Goal: Information Seeking & Learning: Learn about a topic

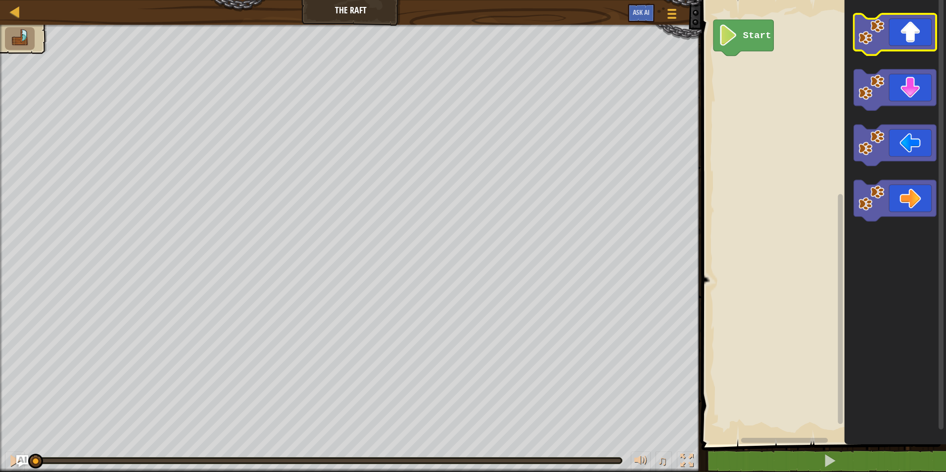
click at [908, 30] on icon "Blockly Workspace" at bounding box center [895, 34] width 83 height 41
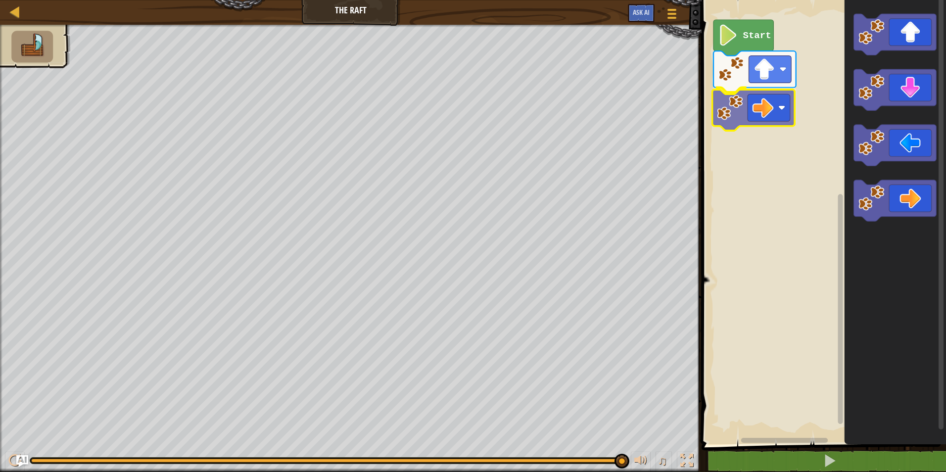
click at [735, 111] on div "Start" at bounding box center [822, 219] width 247 height 449
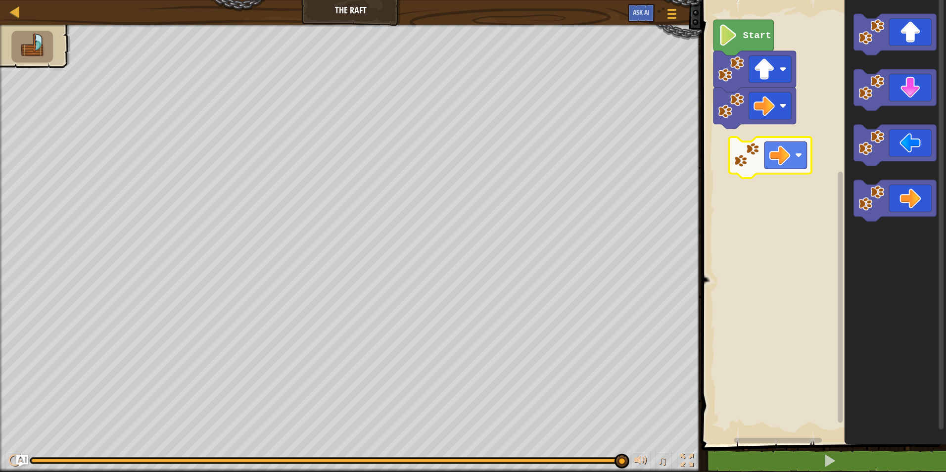
click at [761, 159] on div "Start" at bounding box center [822, 219] width 247 height 449
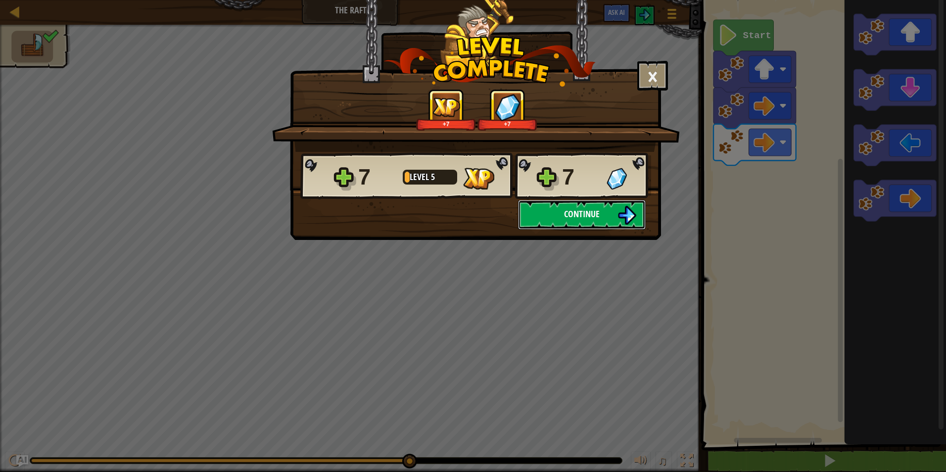
click at [571, 212] on span "Continue" at bounding box center [582, 214] width 36 height 12
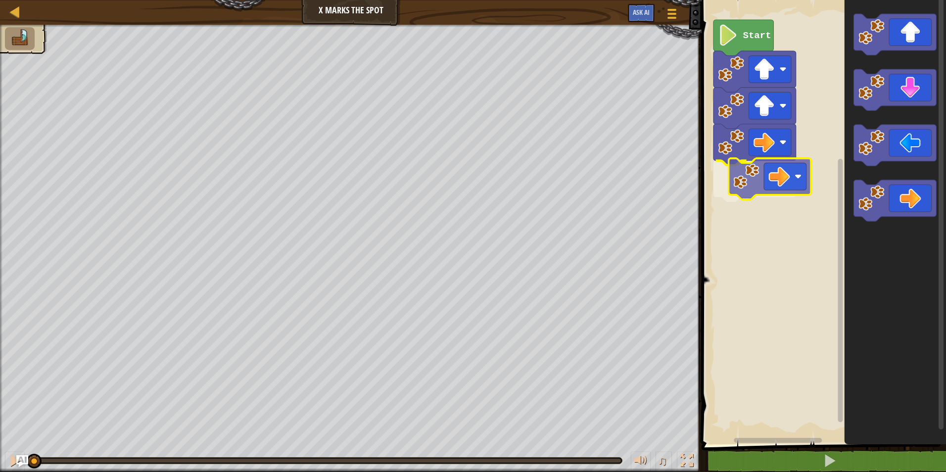
click at [753, 188] on div "Start" at bounding box center [822, 219] width 247 height 449
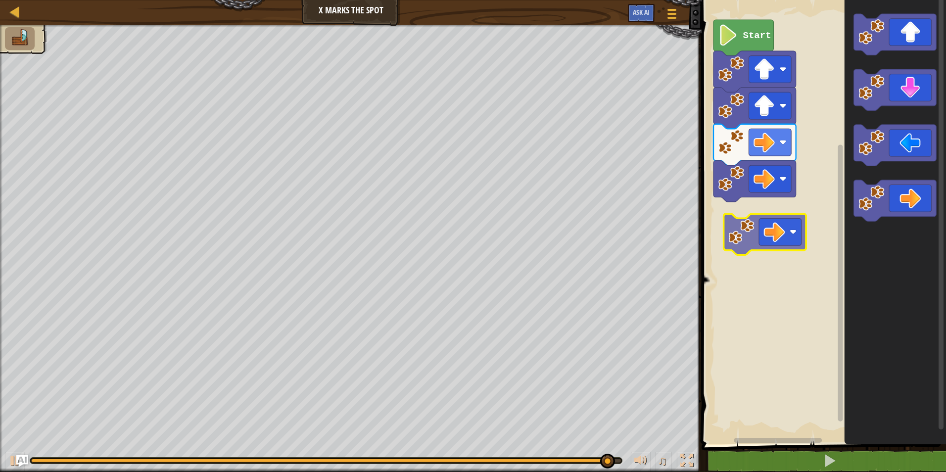
click at [749, 236] on div "Start" at bounding box center [822, 219] width 247 height 449
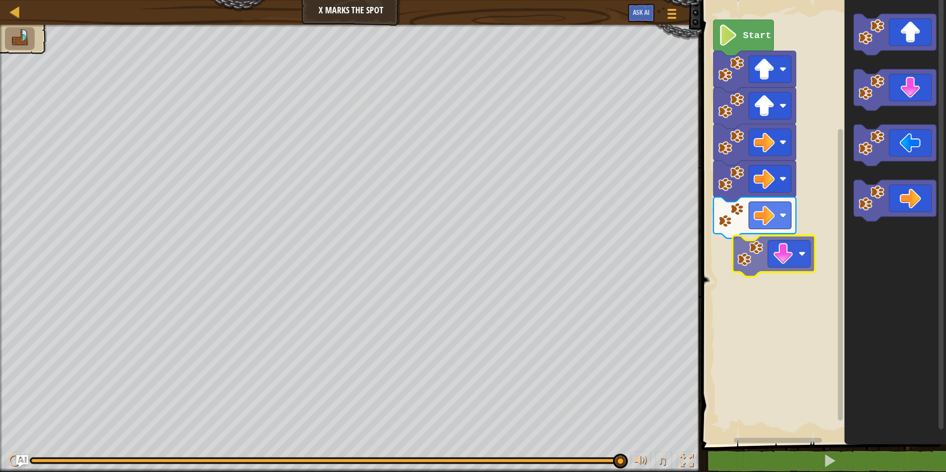
click at [765, 257] on div "Start" at bounding box center [822, 219] width 247 height 449
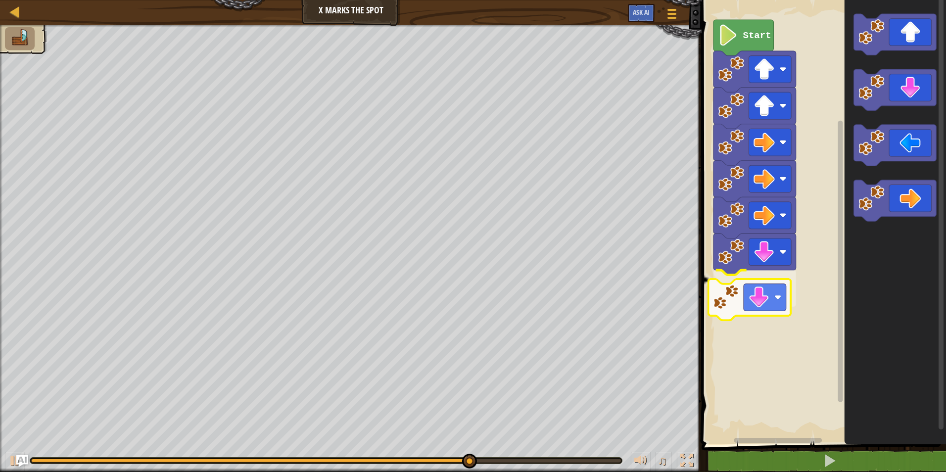
click at [742, 300] on div "Start" at bounding box center [822, 219] width 247 height 449
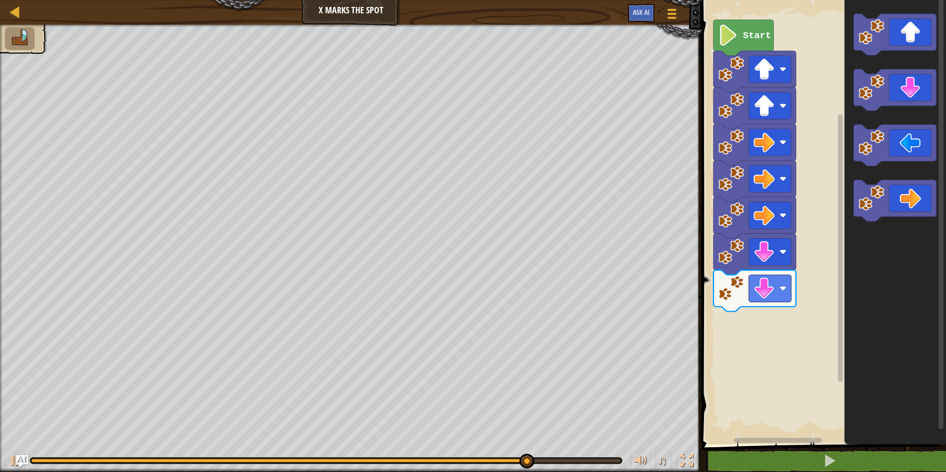
click at [815, 283] on div "Start" at bounding box center [822, 219] width 247 height 449
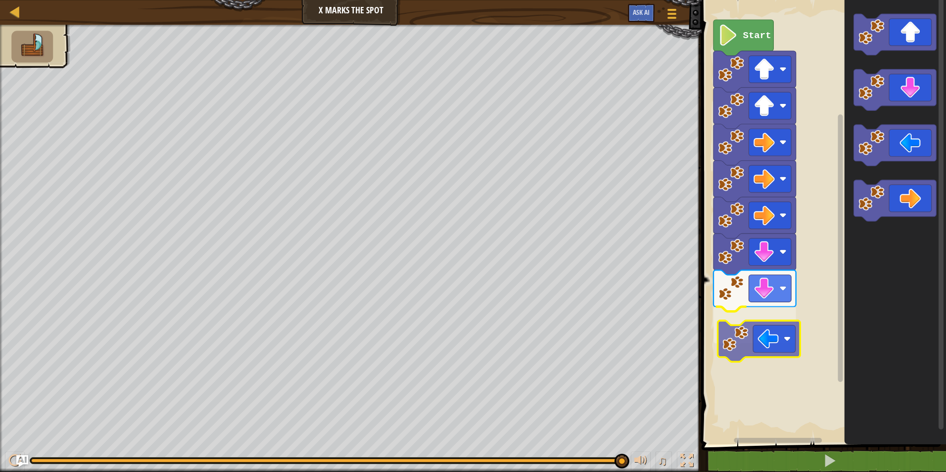
click at [751, 337] on div "Start" at bounding box center [822, 219] width 247 height 449
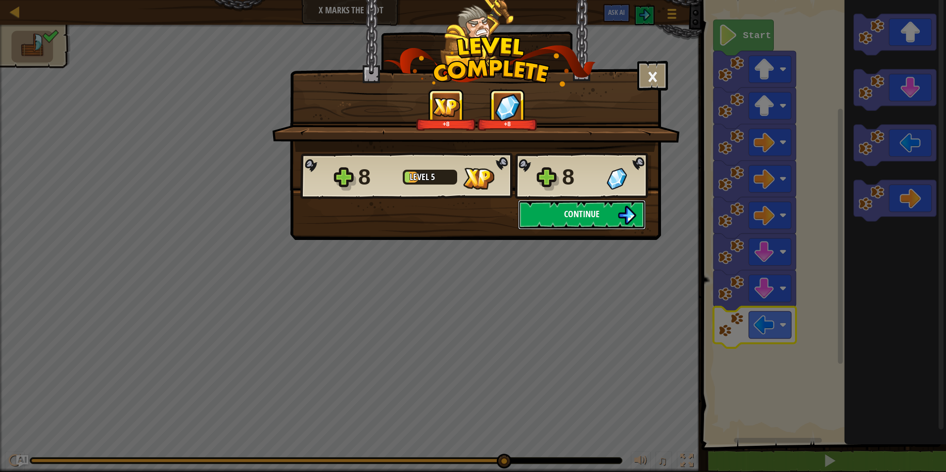
click at [576, 207] on button "Continue" at bounding box center [582, 215] width 128 height 30
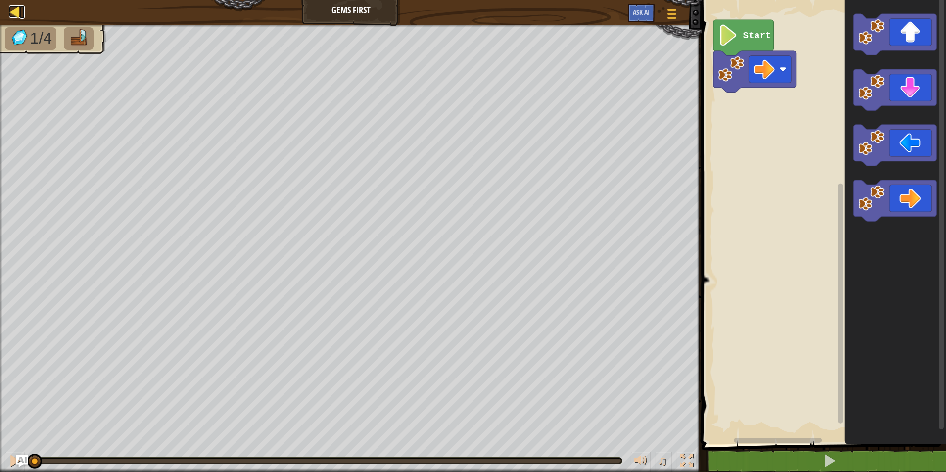
click at [17, 7] on div at bounding box center [15, 11] width 12 height 12
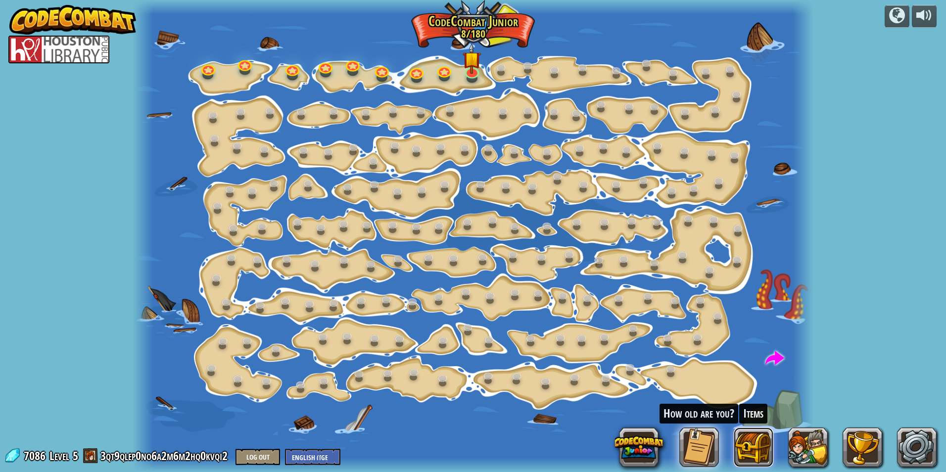
click at [741, 434] on button at bounding box center [754, 448] width 40 height 40
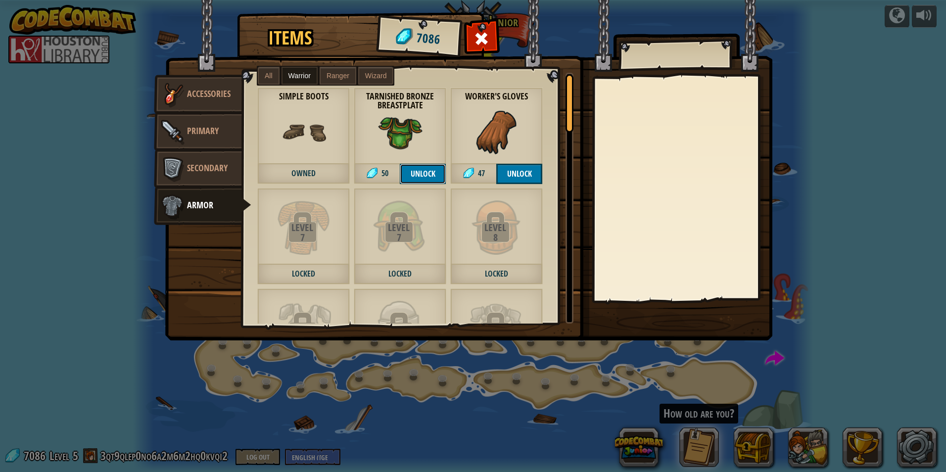
click at [411, 167] on button "Unlock" at bounding box center [423, 174] width 46 height 20
click at [427, 170] on button "Confirm" at bounding box center [423, 174] width 46 height 20
click at [509, 180] on button "Unlock" at bounding box center [519, 174] width 46 height 20
click at [510, 177] on button "Confirm" at bounding box center [519, 174] width 46 height 20
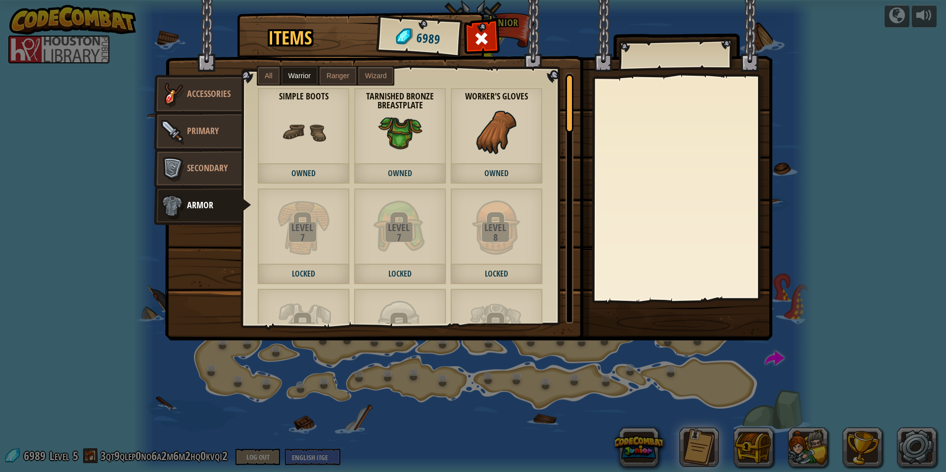
click at [342, 75] on span "Ranger" at bounding box center [338, 76] width 23 height 8
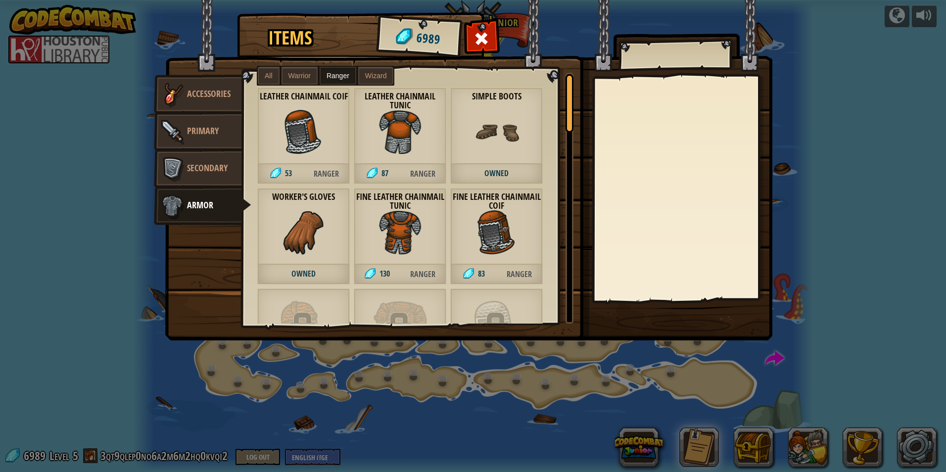
click at [369, 80] on label "Wizard" at bounding box center [376, 76] width 36 height 18
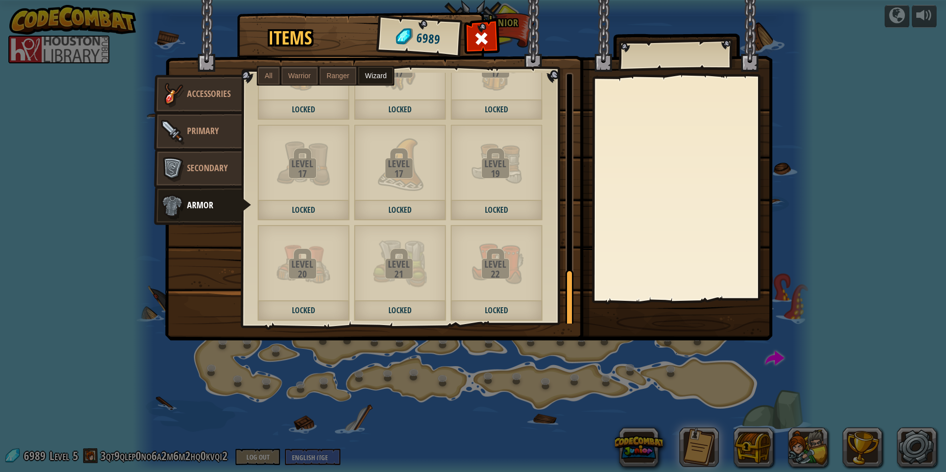
scroll to position [780, 0]
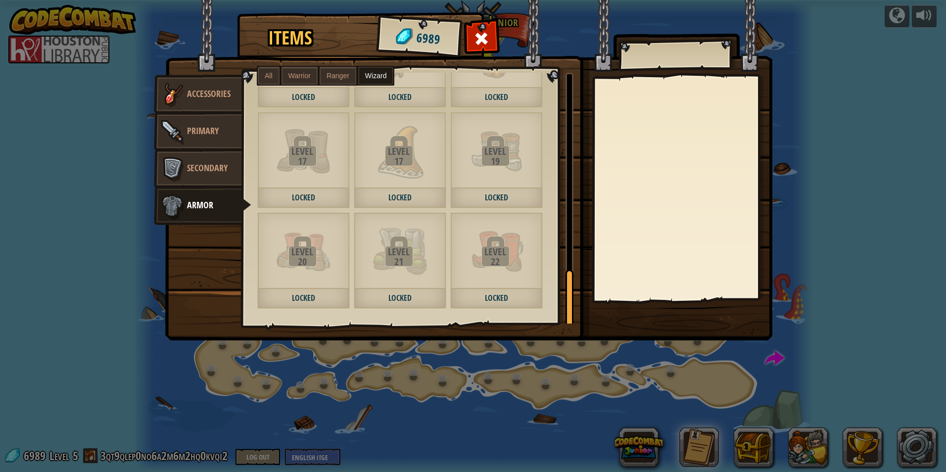
click at [269, 74] on span "All" at bounding box center [269, 76] width 8 height 8
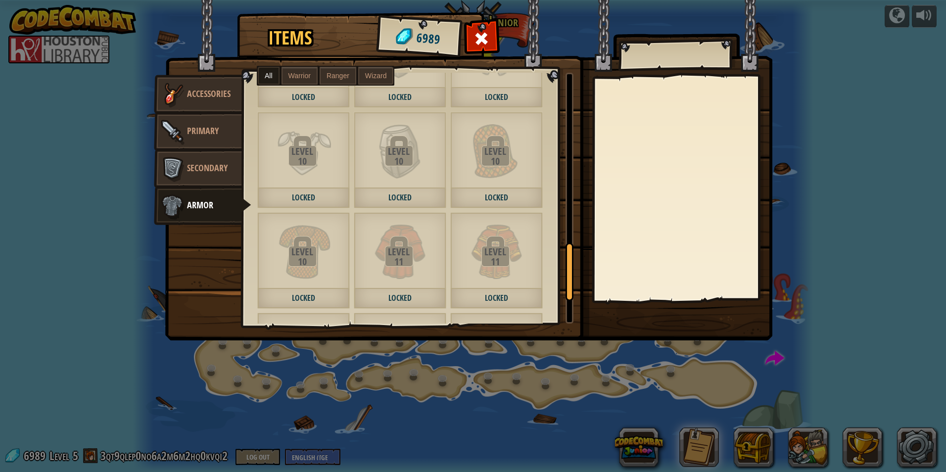
scroll to position [1885, 0]
click at [218, 95] on span "Accessories" at bounding box center [209, 94] width 44 height 12
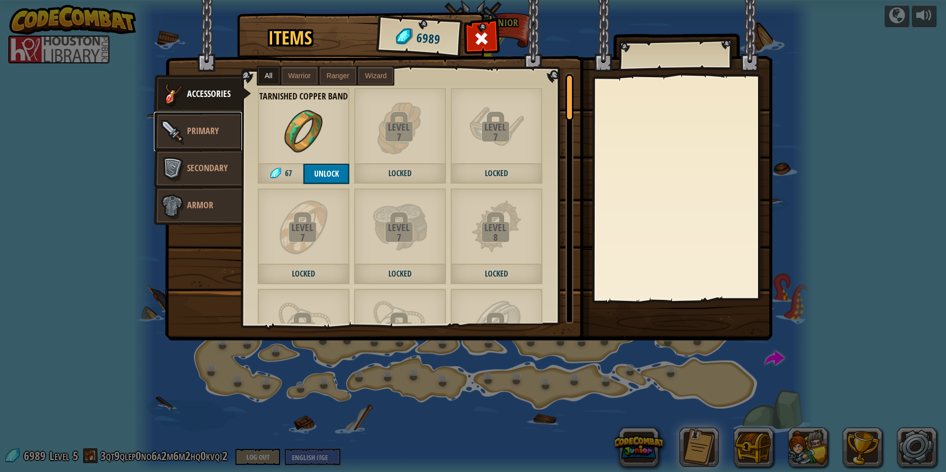
click at [210, 118] on link "Primary" at bounding box center [198, 132] width 88 height 40
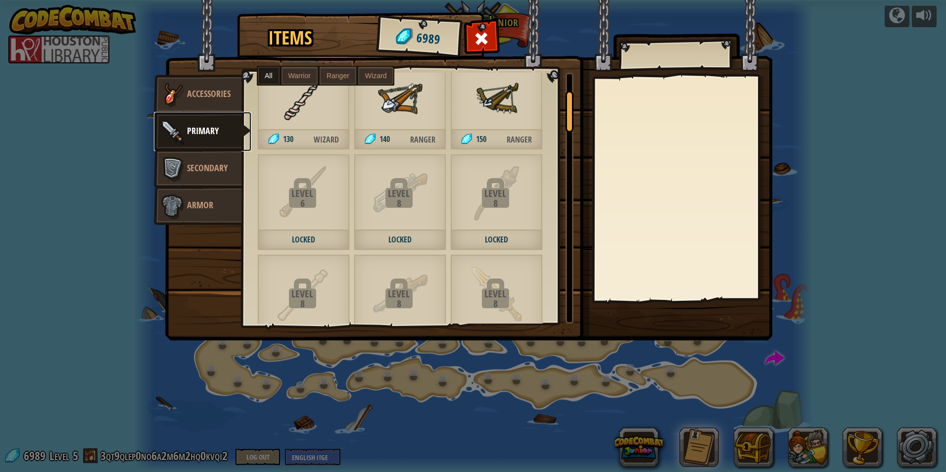
scroll to position [0, 0]
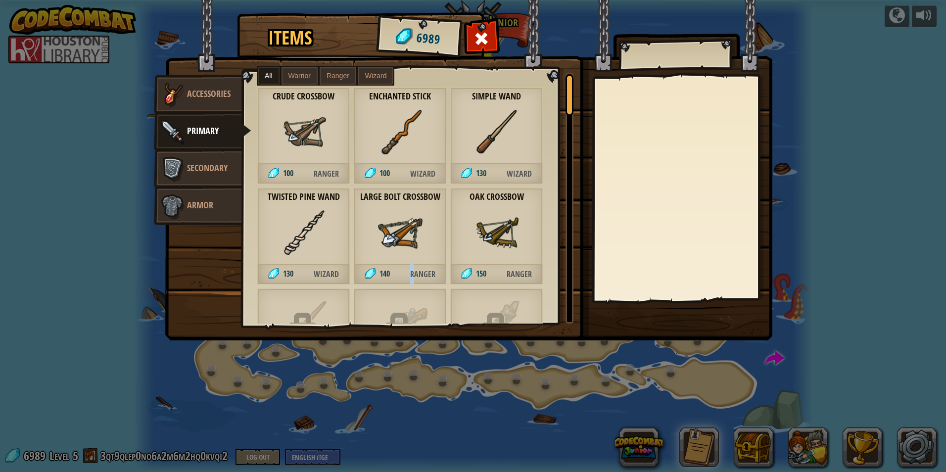
click at [412, 269] on span "Ranger" at bounding box center [423, 274] width 46 height 20
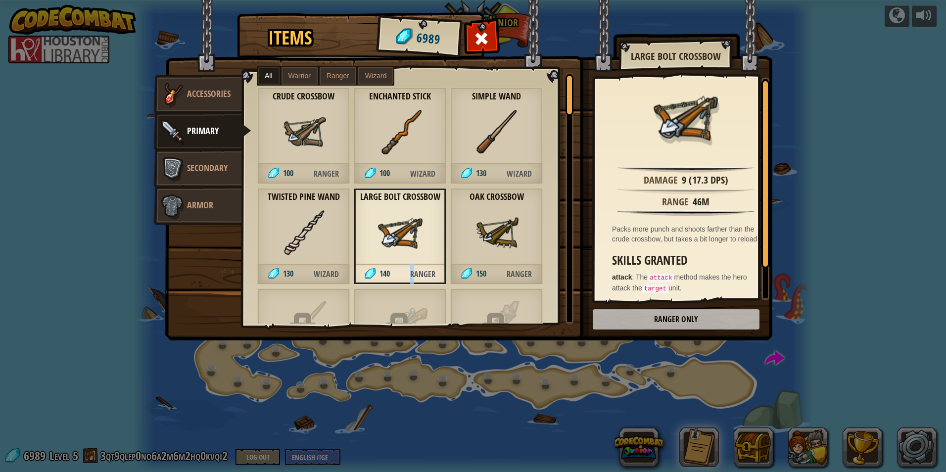
scroll to position [37, 0]
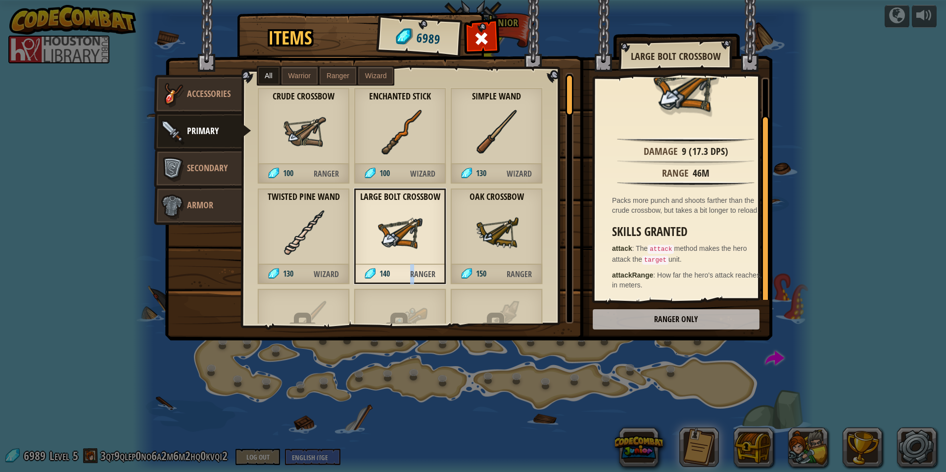
click at [380, 252] on img at bounding box center [400, 232] width 45 height 45
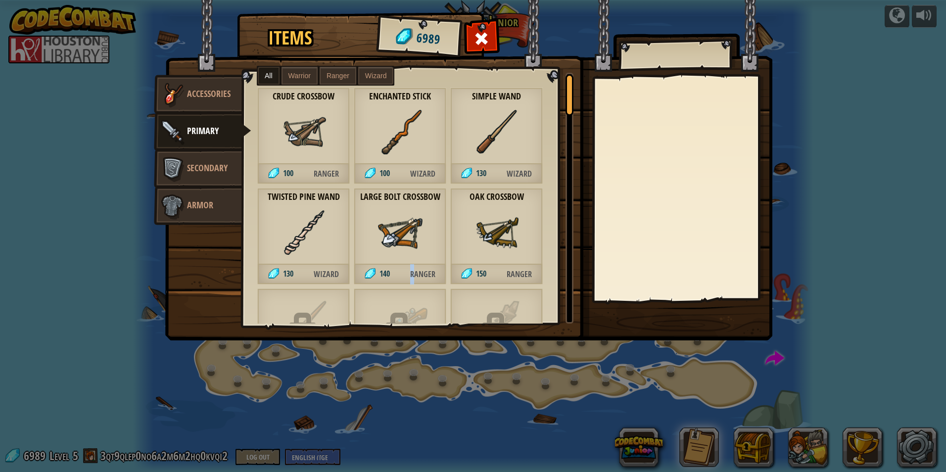
click at [395, 217] on img at bounding box center [400, 232] width 45 height 45
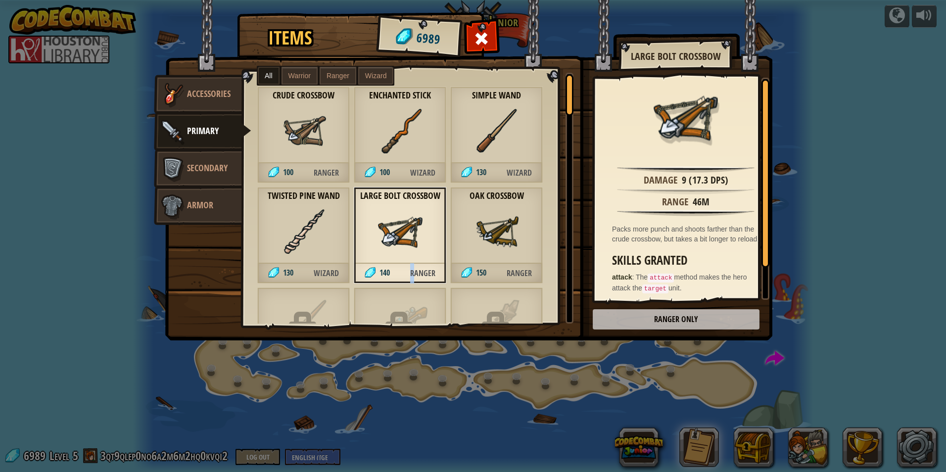
scroll to position [0, 0]
click at [386, 245] on img at bounding box center [400, 232] width 45 height 45
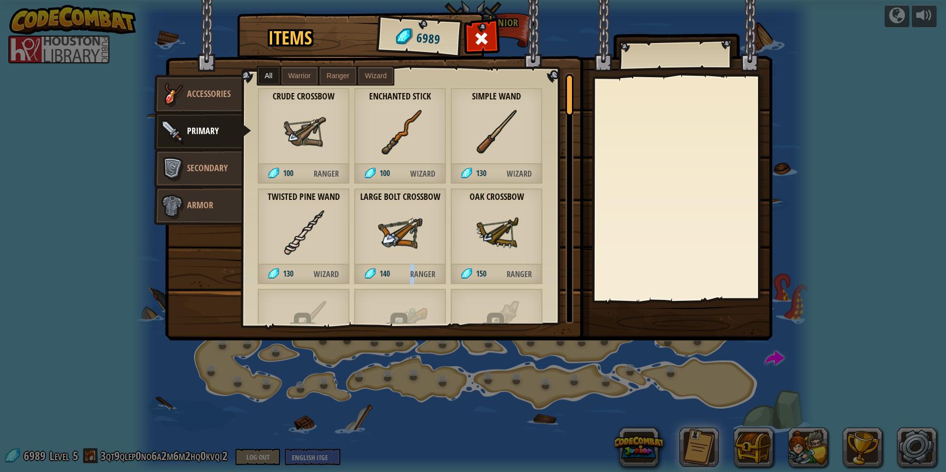
click at [384, 240] on img at bounding box center [400, 232] width 45 height 45
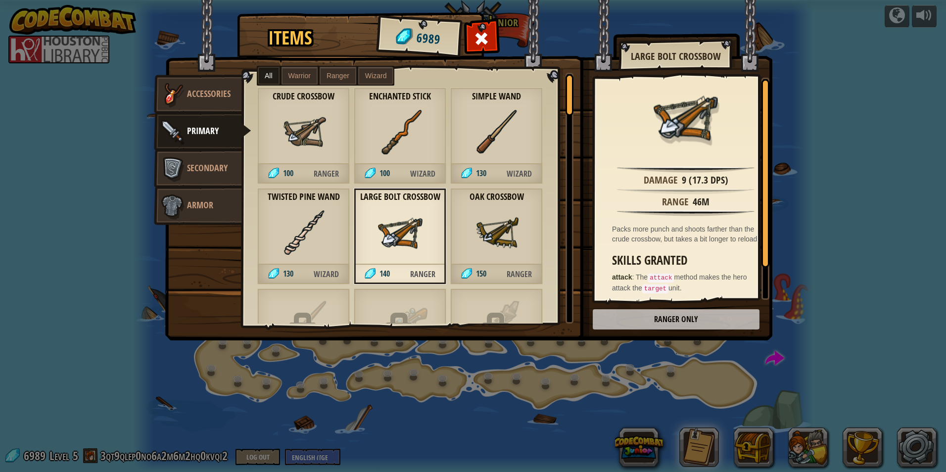
click at [427, 275] on span "Ranger" at bounding box center [423, 274] width 46 height 20
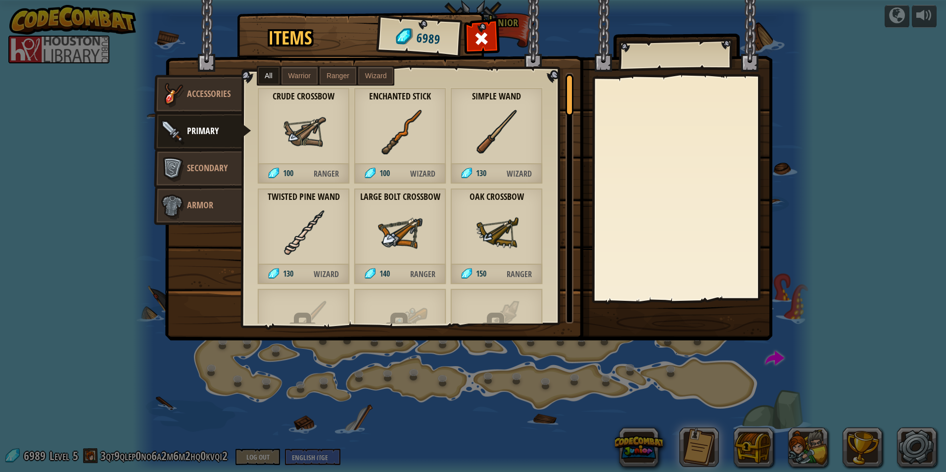
click at [431, 217] on div "Large Bolt Crossbow 140 Ranger" at bounding box center [400, 236] width 93 height 97
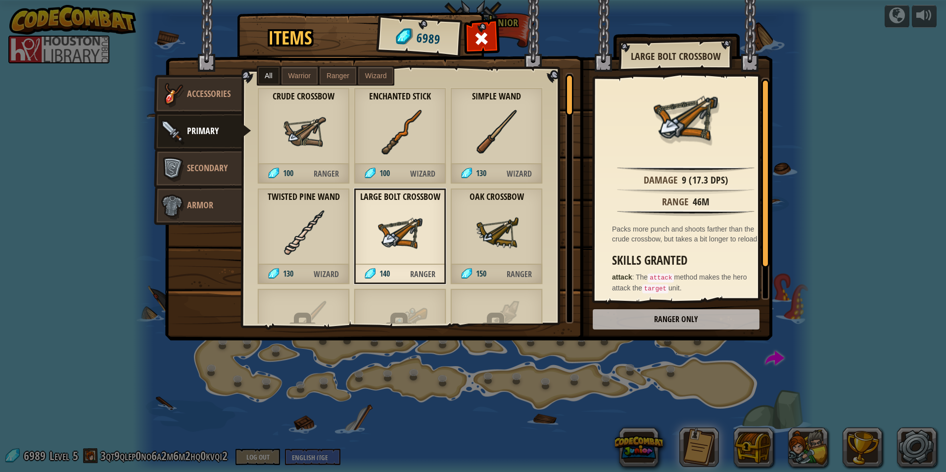
click at [415, 220] on img at bounding box center [400, 232] width 45 height 45
click at [408, 223] on img at bounding box center [400, 232] width 45 height 45
click at [668, 323] on img at bounding box center [468, 160] width 607 height 359
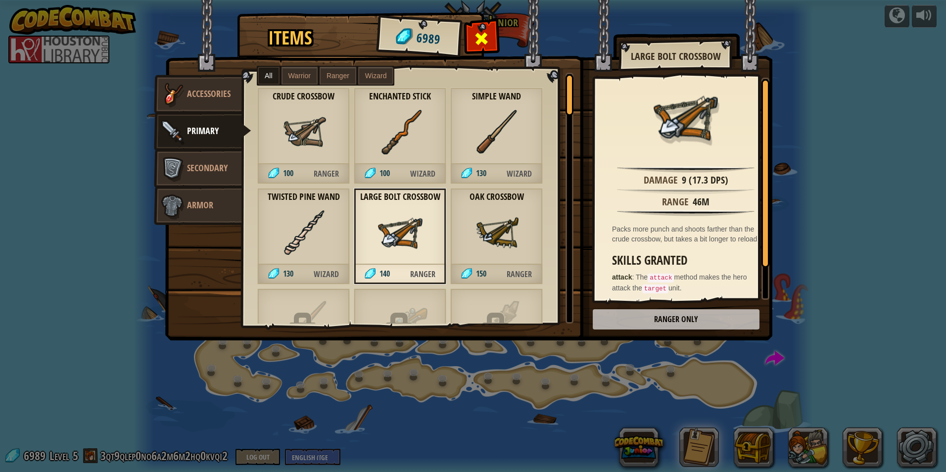
click at [479, 34] on span at bounding box center [482, 39] width 16 height 16
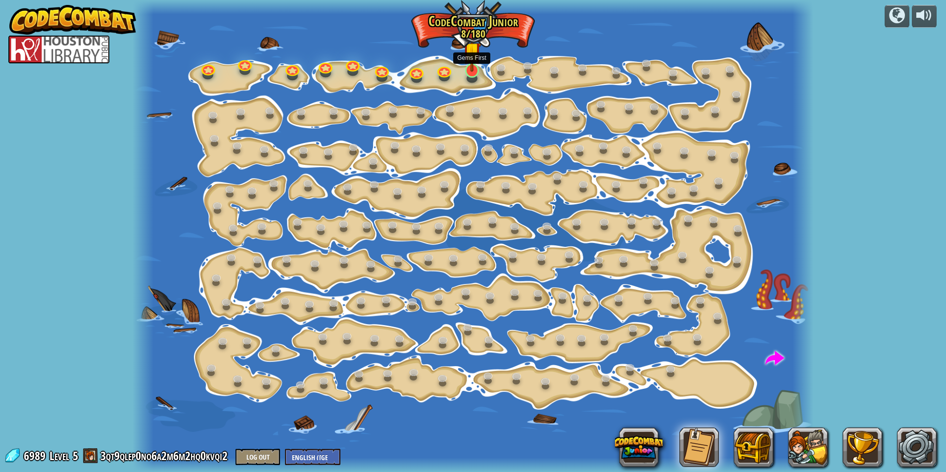
click at [470, 57] on img at bounding box center [472, 51] width 18 height 42
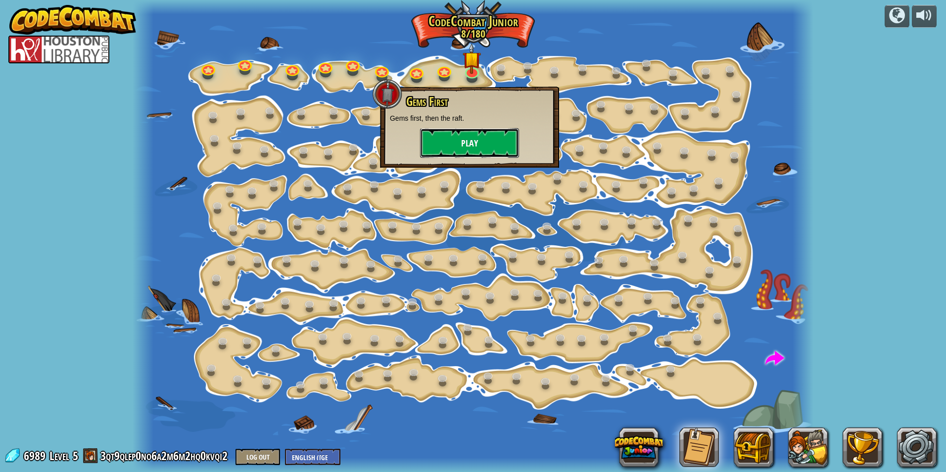
click at [463, 137] on button "Play" at bounding box center [469, 143] width 99 height 30
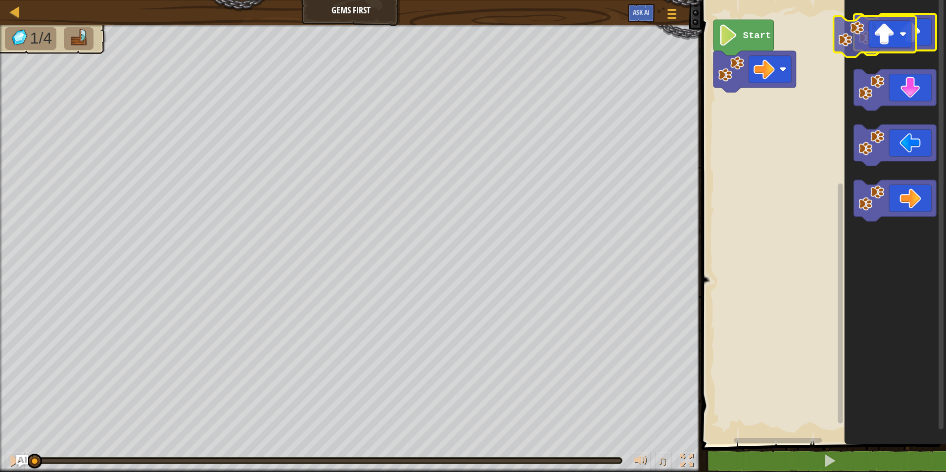
click at [890, 40] on icon "Blockly Workspace" at bounding box center [895, 34] width 83 height 41
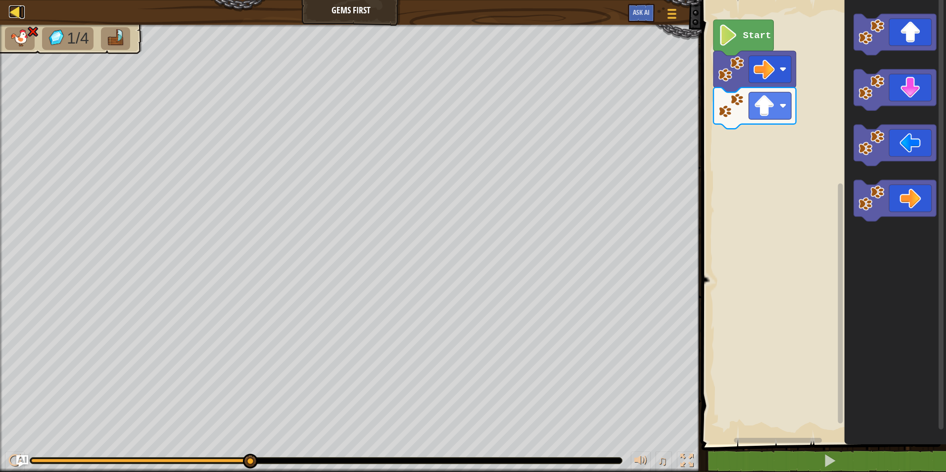
click at [10, 9] on div at bounding box center [15, 11] width 12 height 12
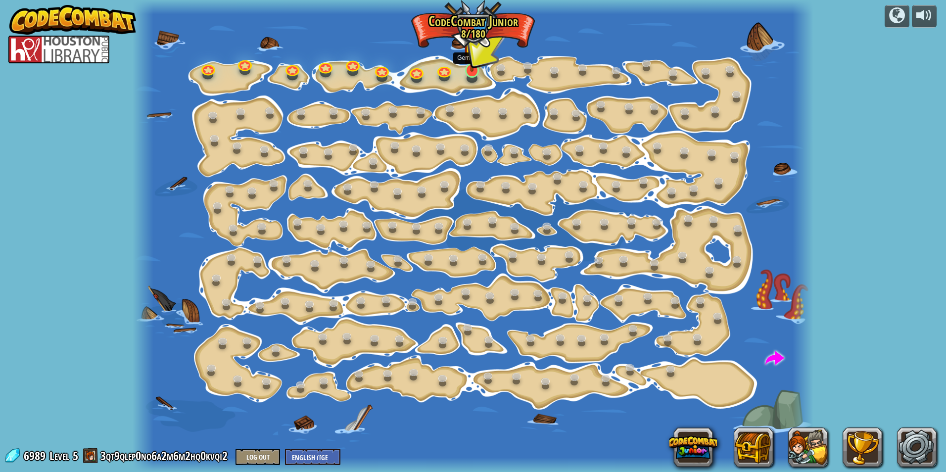
click at [463, 61] on img at bounding box center [472, 51] width 18 height 42
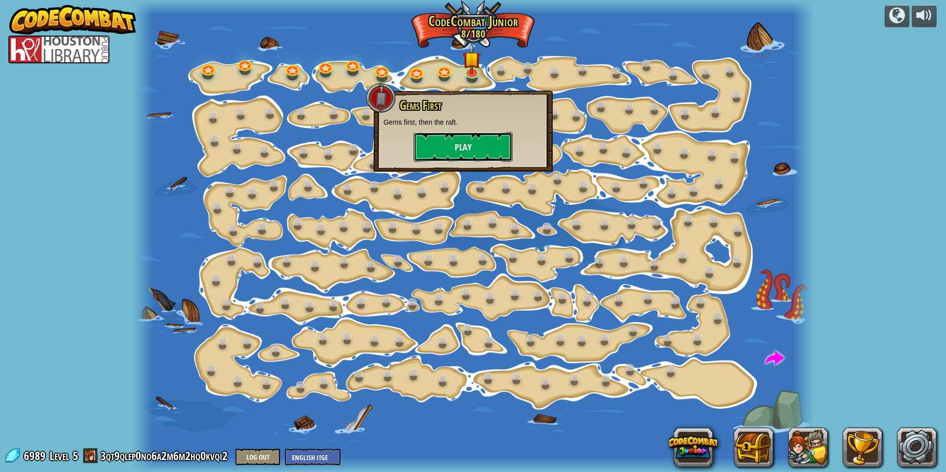
click at [459, 139] on button "Play" at bounding box center [463, 147] width 99 height 30
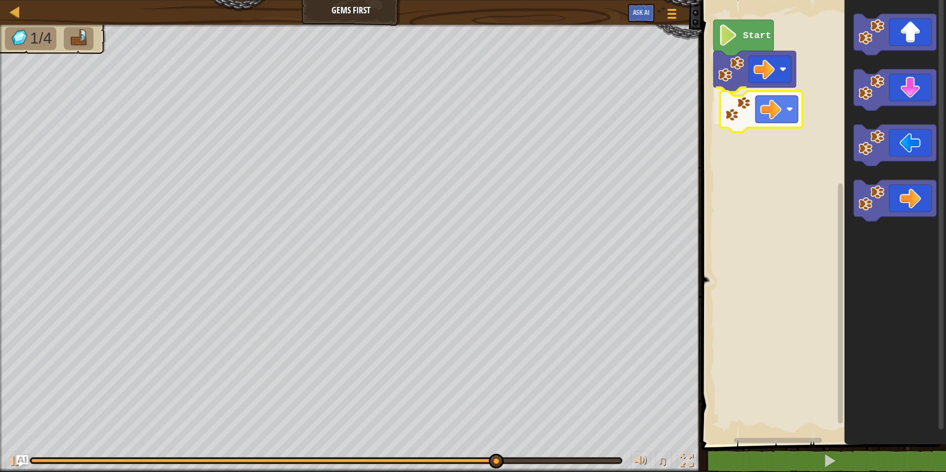
click at [754, 100] on div "Start" at bounding box center [822, 219] width 247 height 449
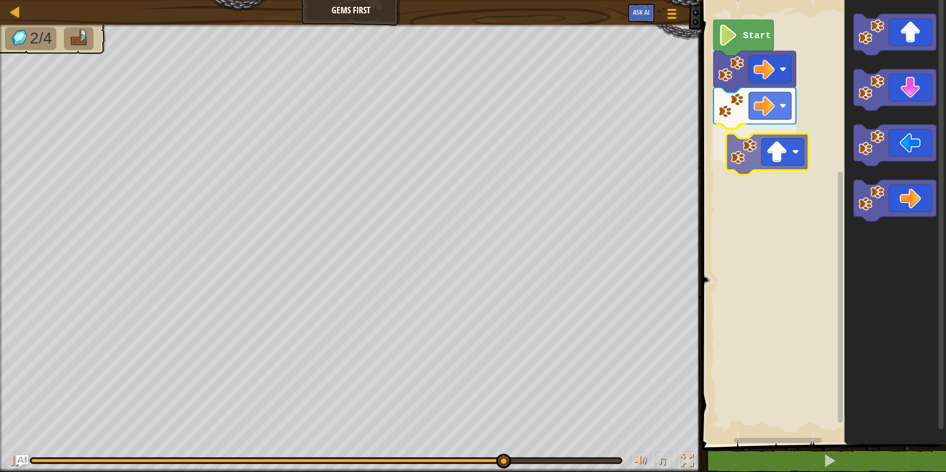
click at [771, 151] on div "Start" at bounding box center [822, 219] width 247 height 449
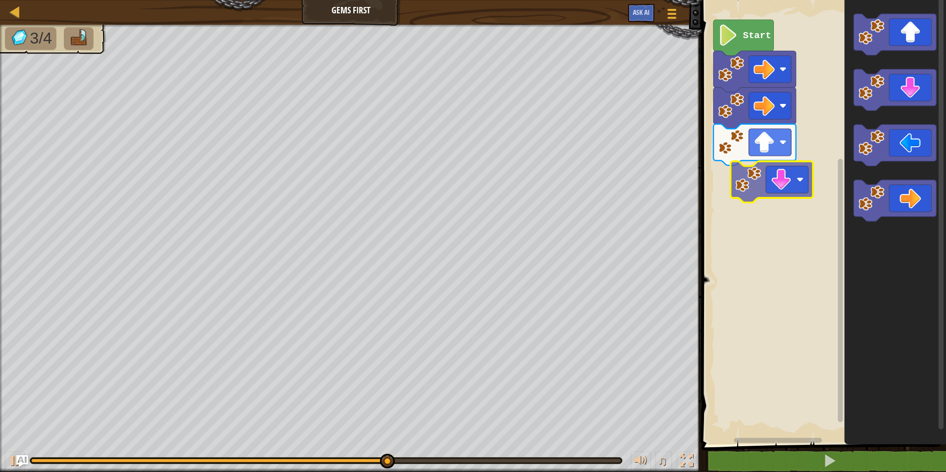
click at [736, 191] on div "Start" at bounding box center [822, 219] width 247 height 449
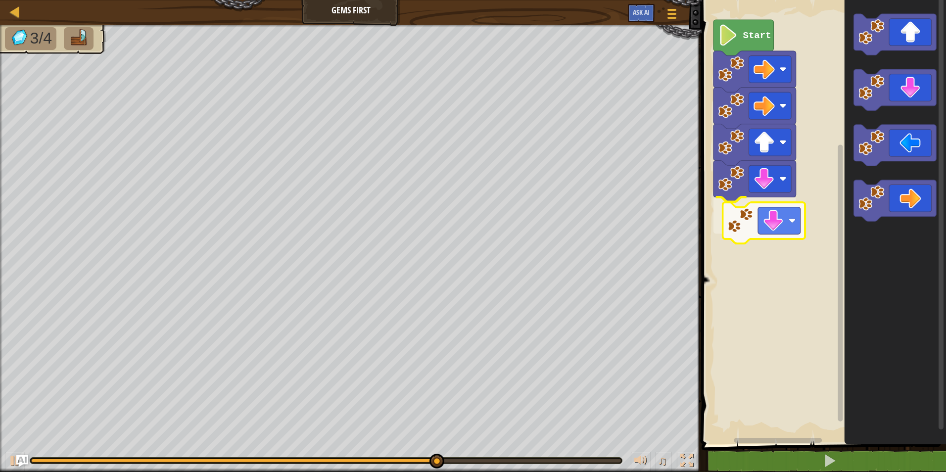
click at [738, 225] on div "Start" at bounding box center [822, 219] width 247 height 449
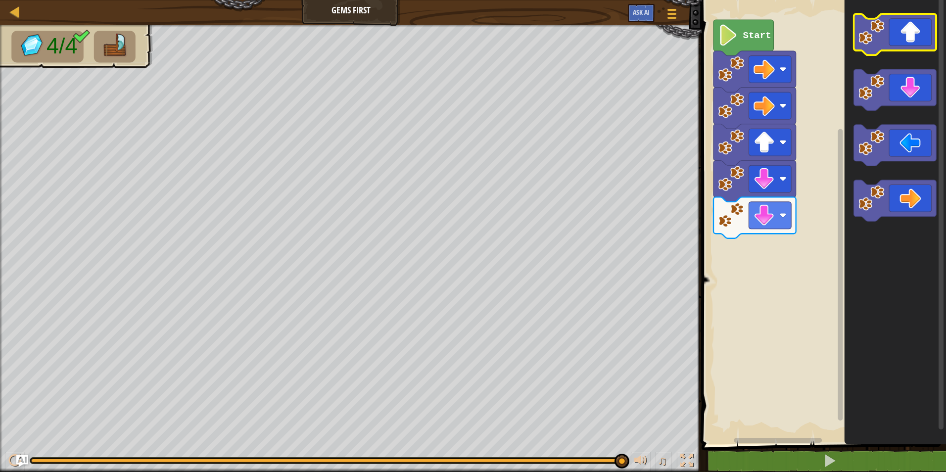
click at [903, 39] on icon "Blockly Workspace" at bounding box center [895, 34] width 83 height 41
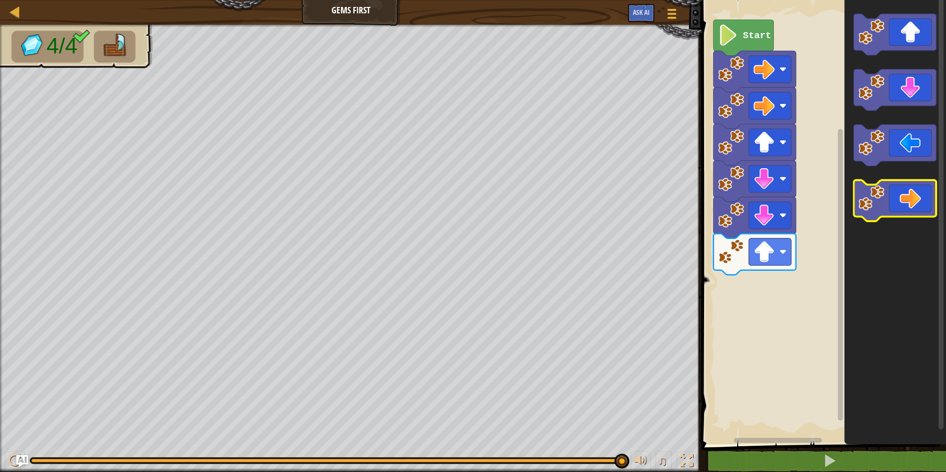
click at [886, 186] on icon "Blockly Workspace" at bounding box center [895, 200] width 83 height 41
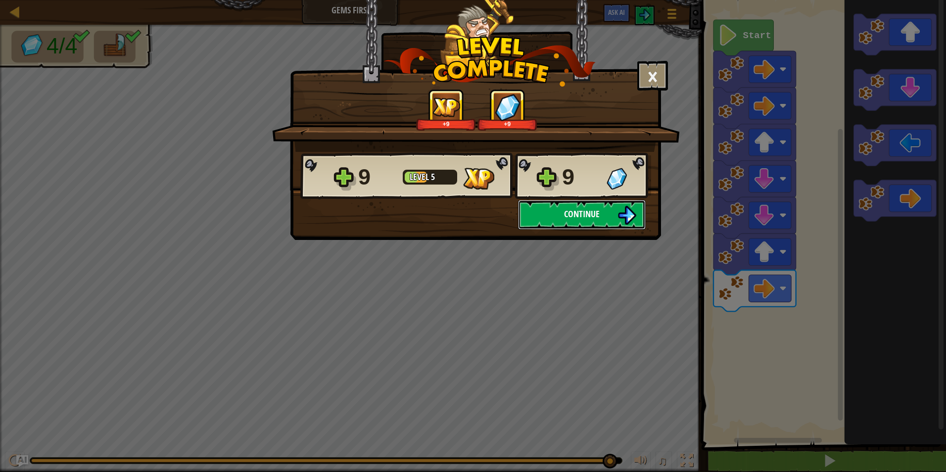
click at [601, 209] on button "Continue" at bounding box center [582, 215] width 128 height 30
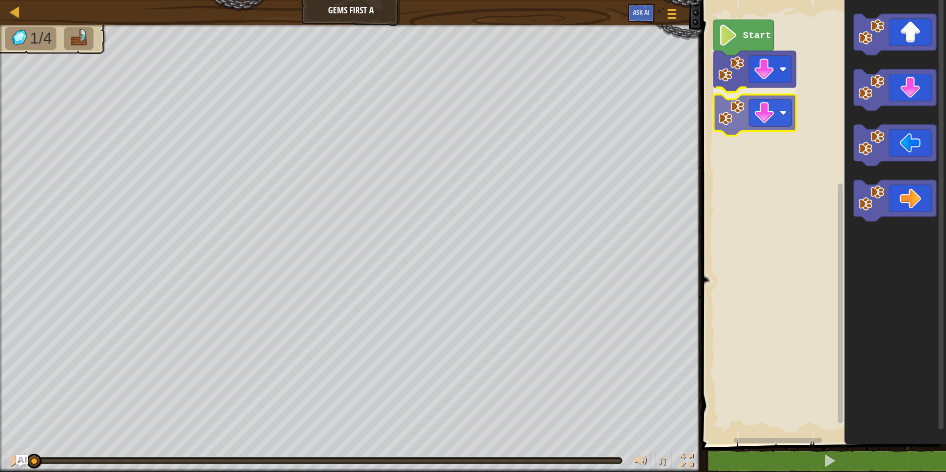
click at [727, 119] on div "Start" at bounding box center [822, 219] width 247 height 449
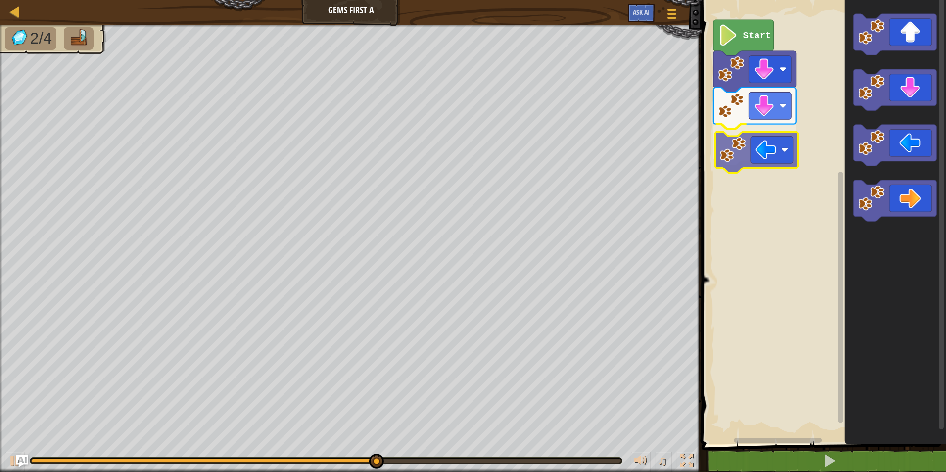
click at [753, 138] on div "Start" at bounding box center [822, 219] width 247 height 449
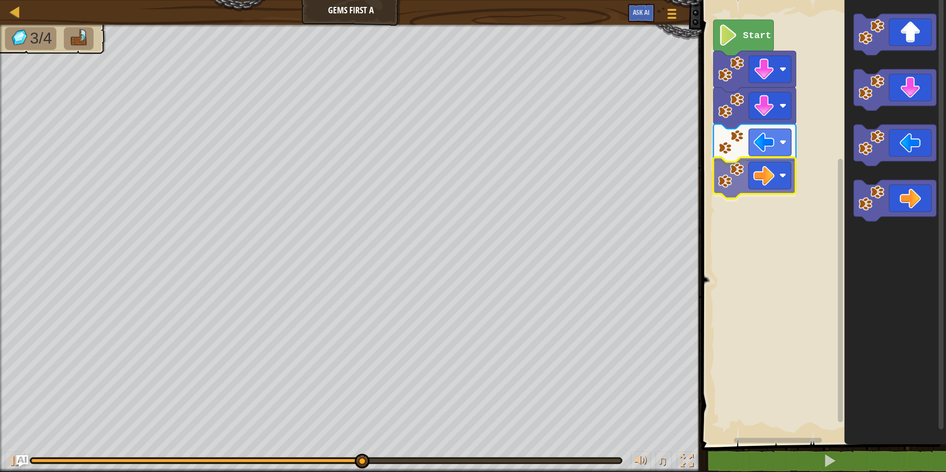
click at [736, 165] on div "Start" at bounding box center [822, 219] width 247 height 449
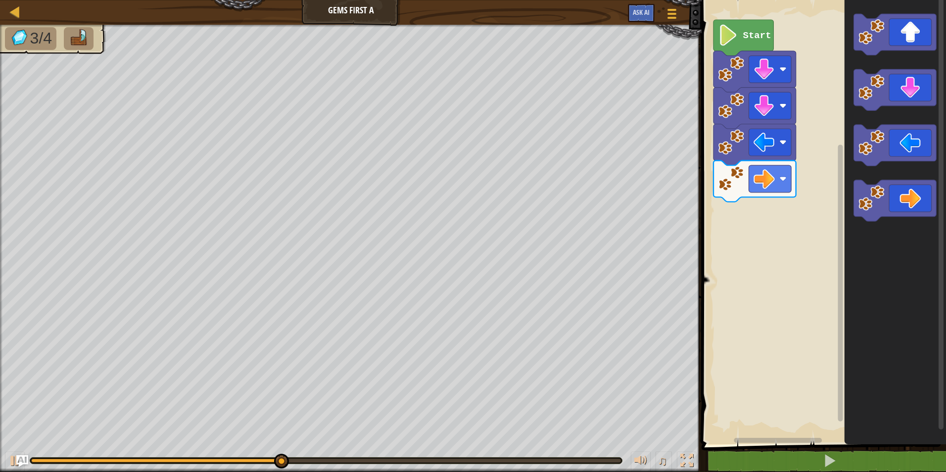
click at [783, 203] on div "Start" at bounding box center [822, 219] width 247 height 449
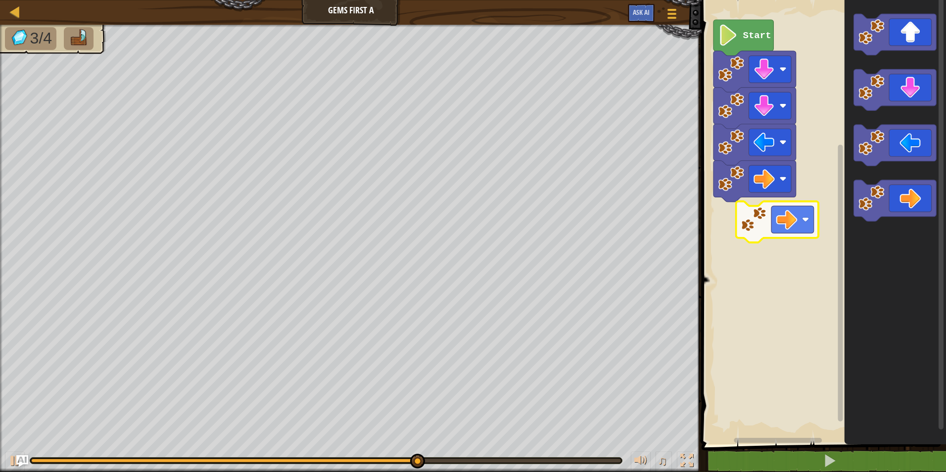
click at [749, 224] on div "Start" at bounding box center [822, 219] width 247 height 449
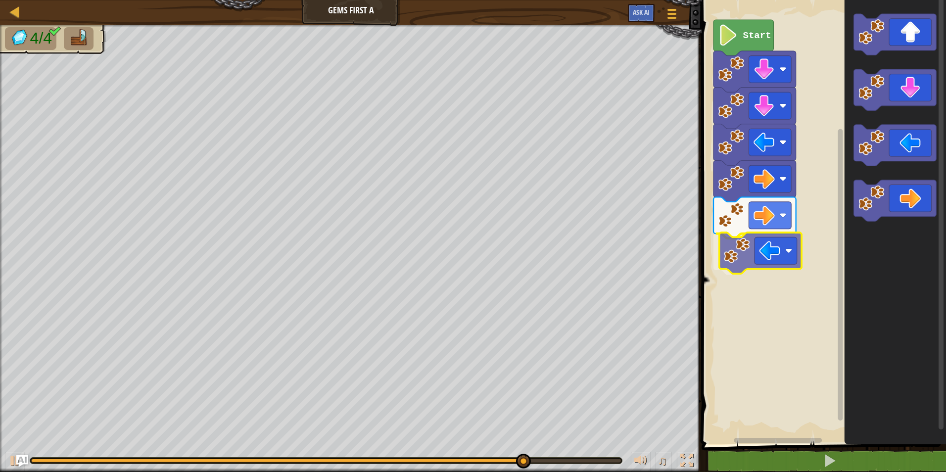
click at [798, 251] on div "Start" at bounding box center [822, 219] width 247 height 449
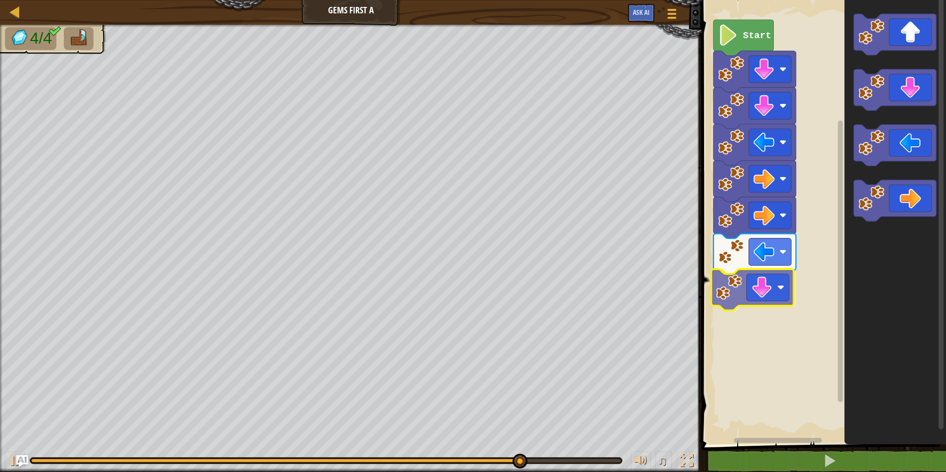
click at [750, 280] on div "Start" at bounding box center [822, 219] width 247 height 449
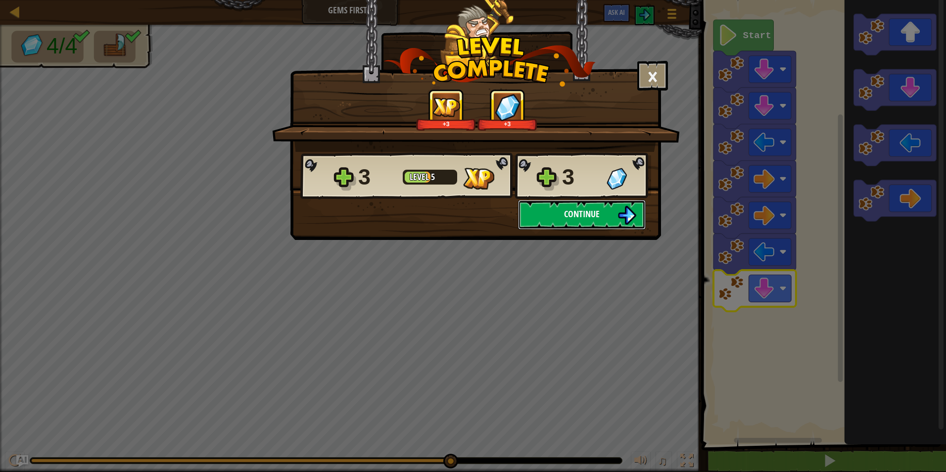
click at [608, 210] on button "Continue" at bounding box center [582, 215] width 128 height 30
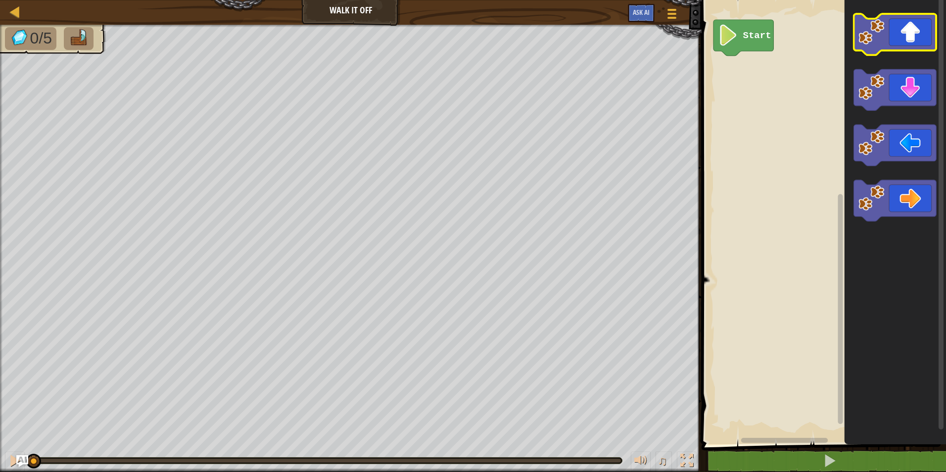
click at [863, 42] on g "Blockly Workspace" at bounding box center [895, 34] width 83 height 41
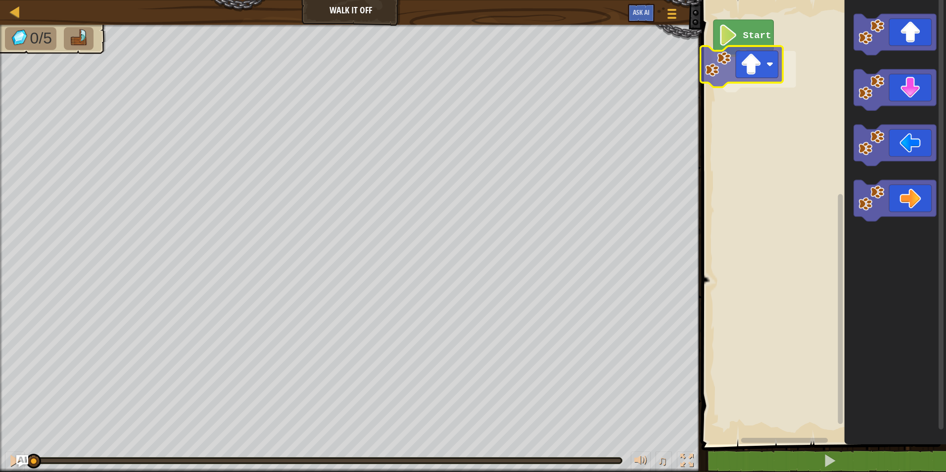
click at [711, 74] on div "Start" at bounding box center [822, 219] width 247 height 449
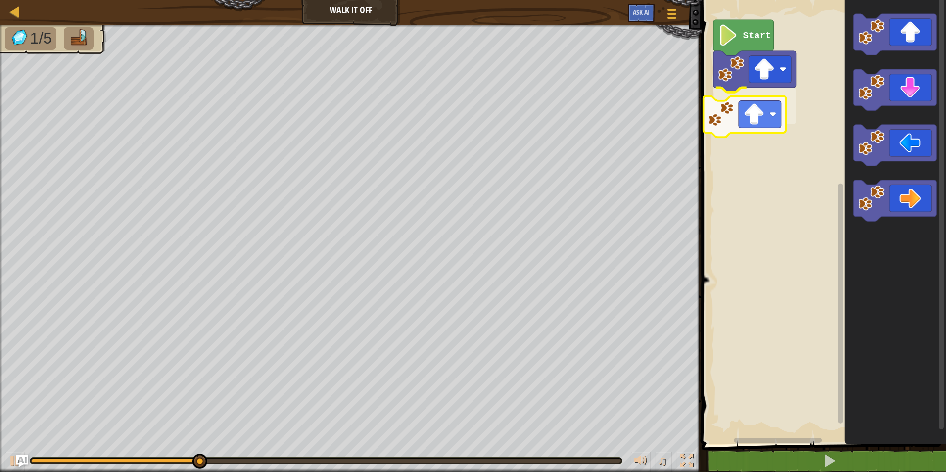
click at [734, 113] on div "Start" at bounding box center [822, 219] width 247 height 449
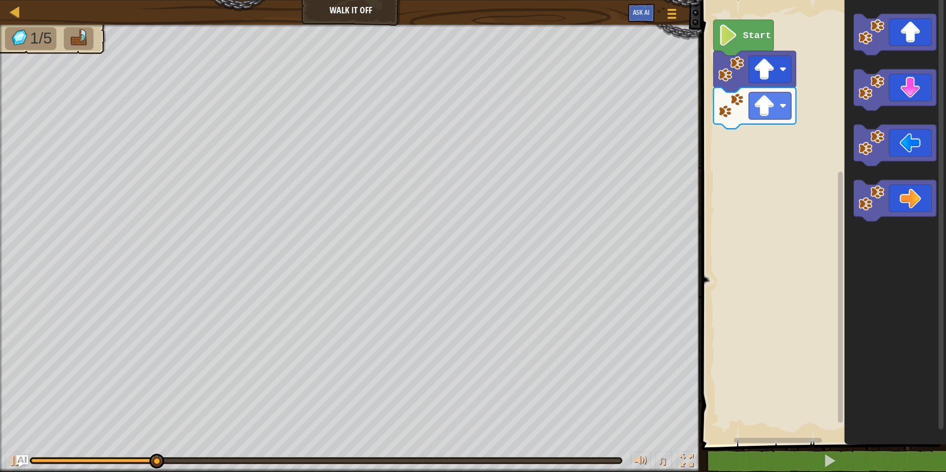
click at [779, 108] on div "Start" at bounding box center [822, 219] width 247 height 449
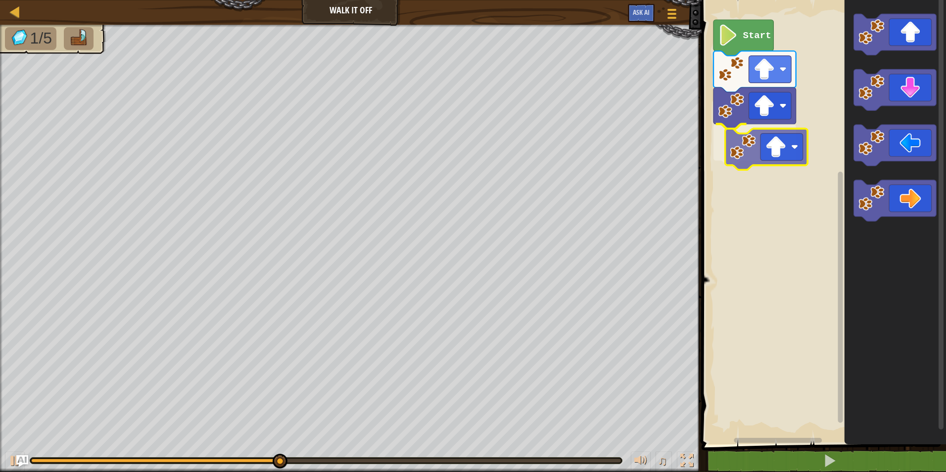
click at [748, 151] on div "Start" at bounding box center [822, 219] width 247 height 449
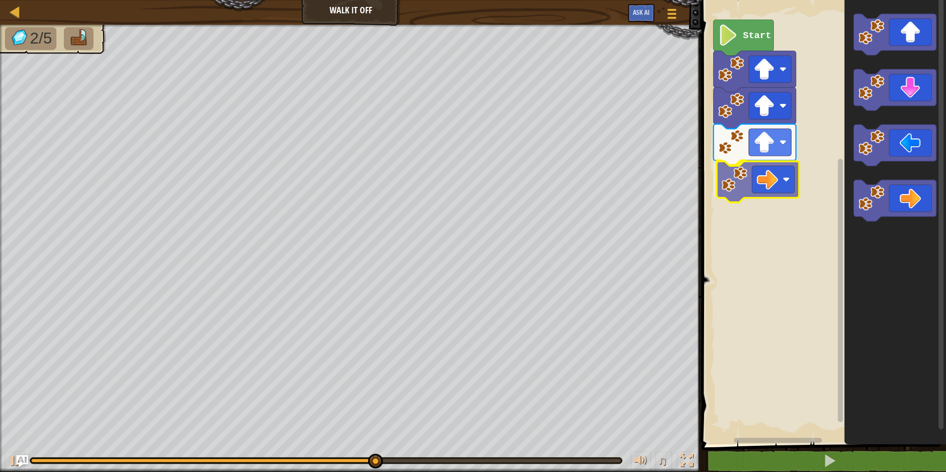
click at [755, 178] on div "Start" at bounding box center [822, 219] width 247 height 449
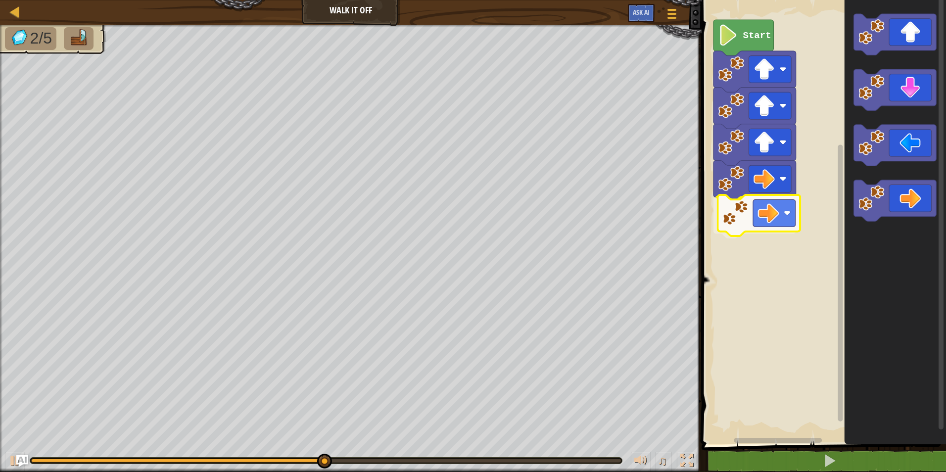
click at [722, 202] on div "Start" at bounding box center [822, 219] width 247 height 449
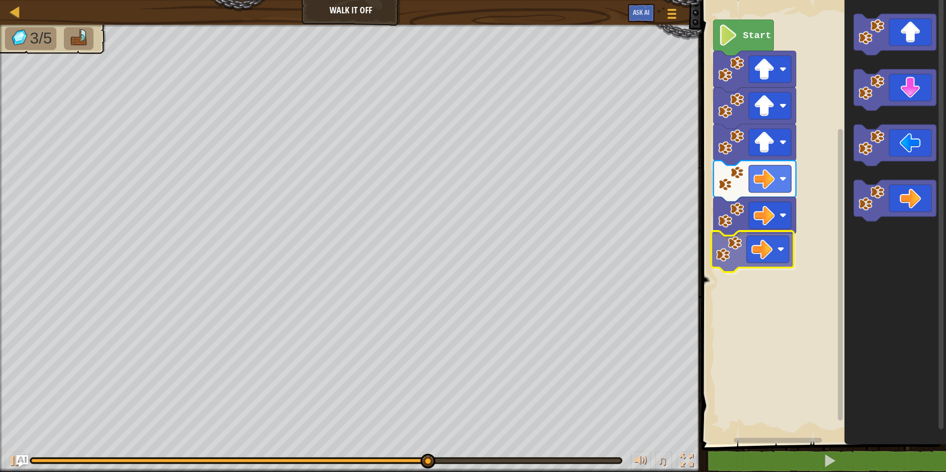
click at [723, 247] on div "Start" at bounding box center [822, 219] width 247 height 449
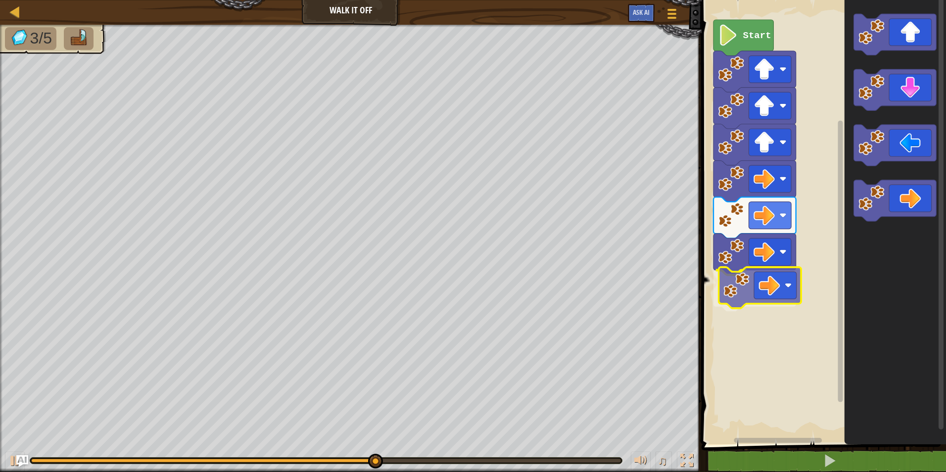
click at [733, 297] on div "Start" at bounding box center [822, 219] width 247 height 449
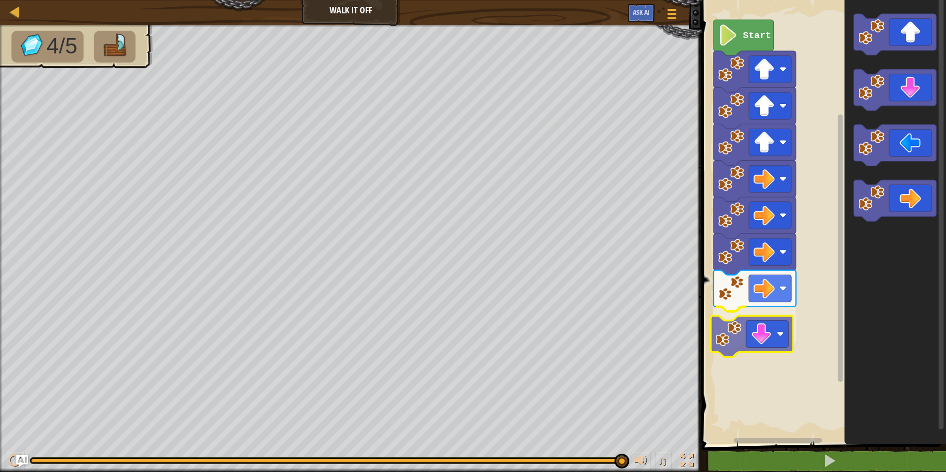
click at [752, 344] on div "Start" at bounding box center [822, 219] width 247 height 449
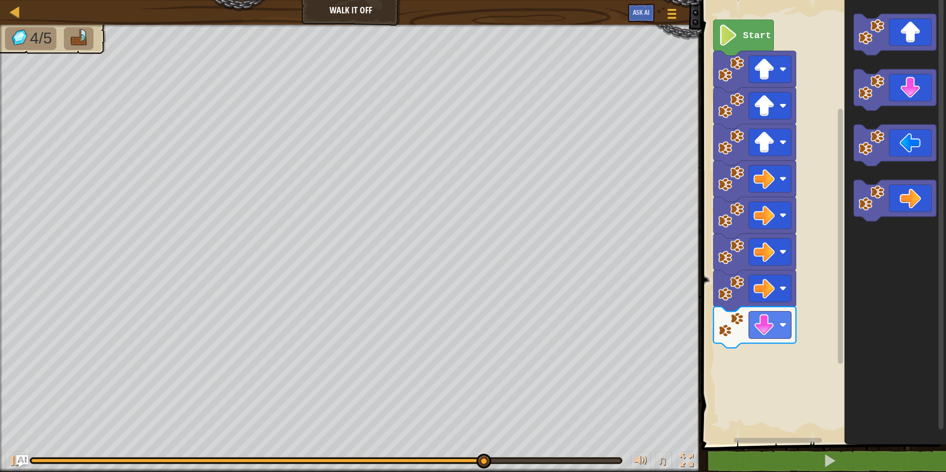
click at [829, 296] on div "Start" at bounding box center [822, 219] width 247 height 449
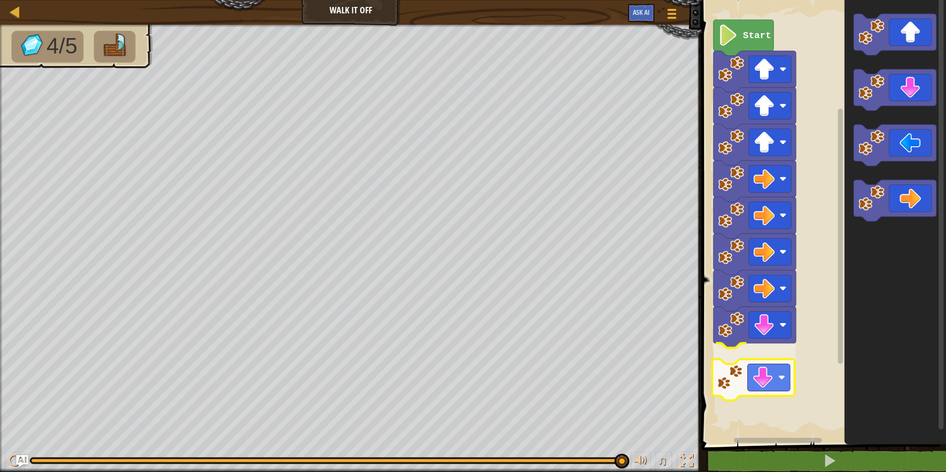
click at [765, 388] on div "Start" at bounding box center [822, 219] width 247 height 449
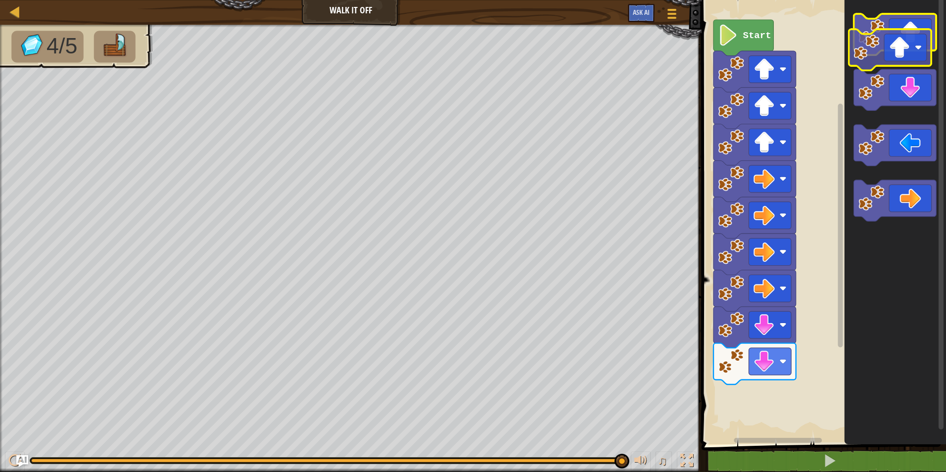
click at [889, 40] on icon "Blockly Workspace" at bounding box center [895, 34] width 83 height 41
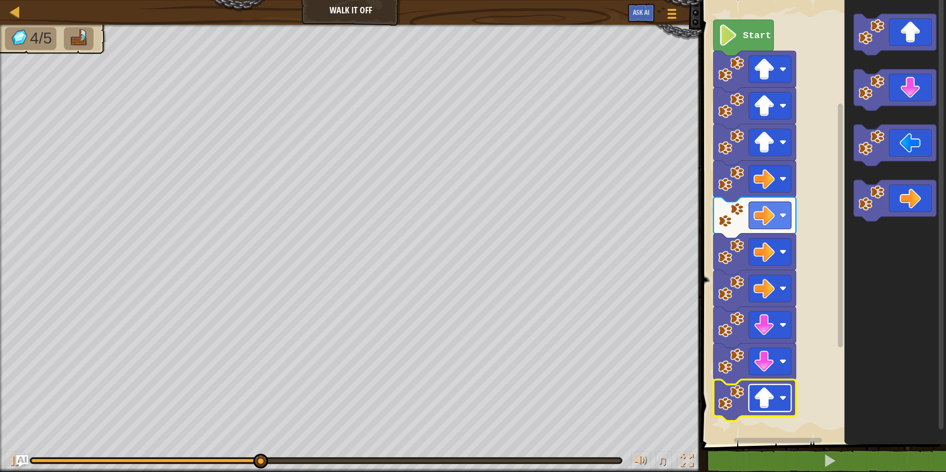
click at [785, 400] on image "Blockly Workspace" at bounding box center [783, 397] width 7 height 7
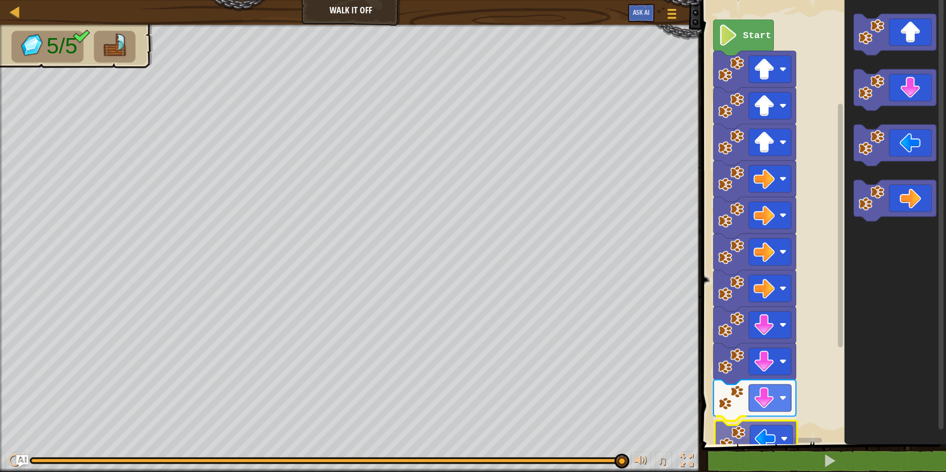
click at [772, 444] on div "1 ההההההההההההההההההההההההההההההההההההההההההההההההההההההההההההההההההההההההההההה…" at bounding box center [822, 239] width 247 height 468
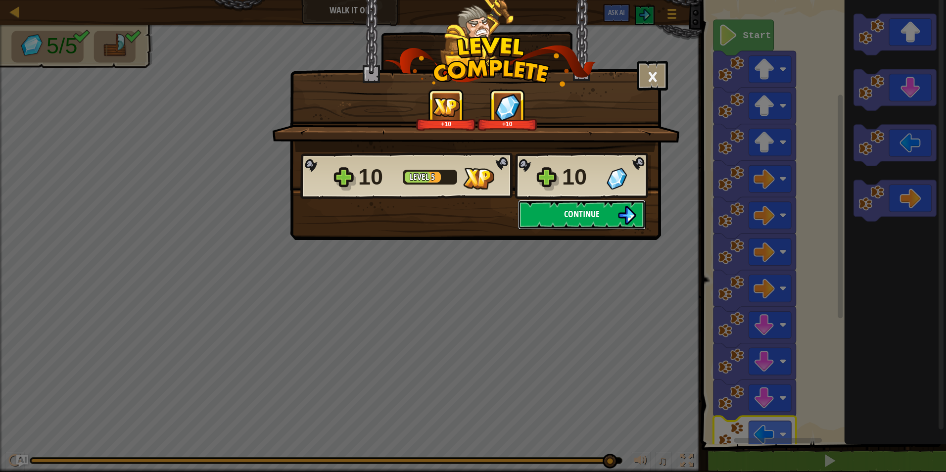
click at [568, 206] on button "Continue" at bounding box center [582, 215] width 128 height 30
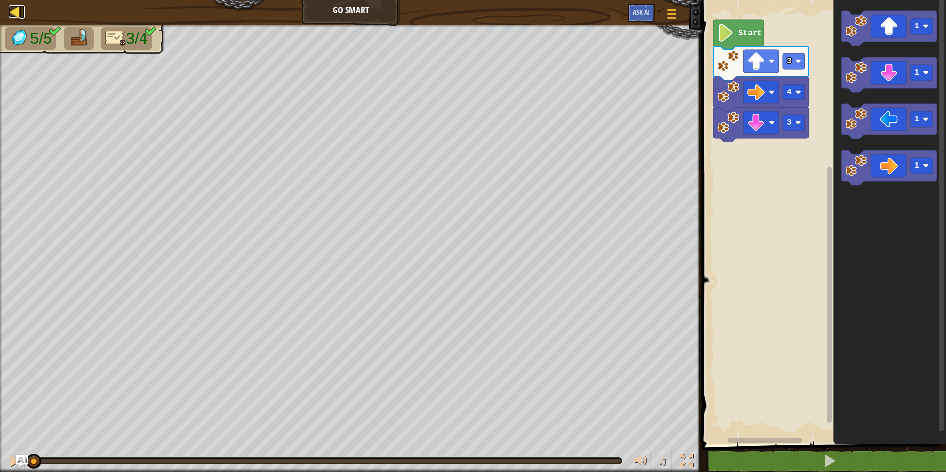
click at [11, 5] on div at bounding box center [15, 11] width 12 height 12
